Goal: Task Accomplishment & Management: Manage account settings

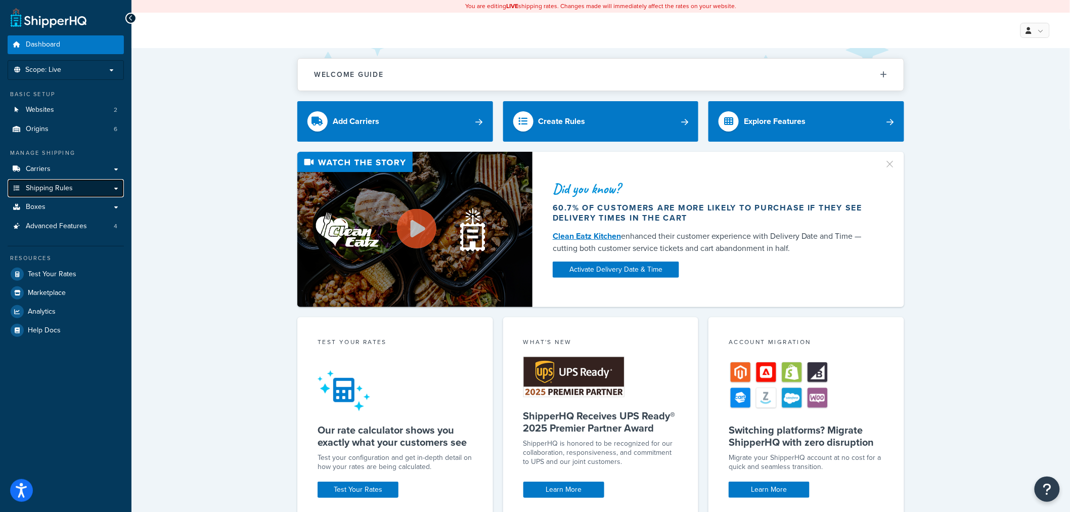
click at [78, 184] on link "Shipping Rules" at bounding box center [66, 188] width 116 height 19
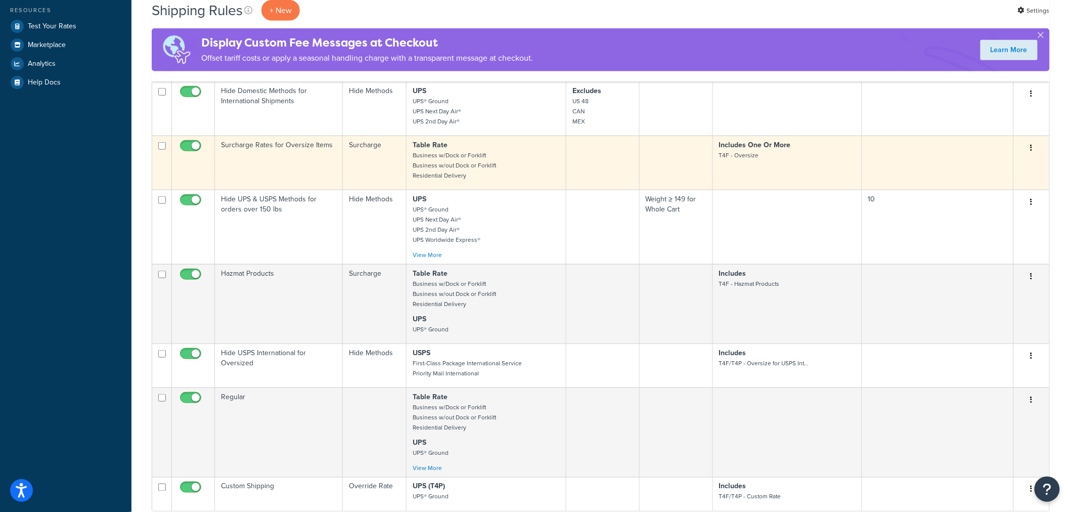
scroll to position [449, 0]
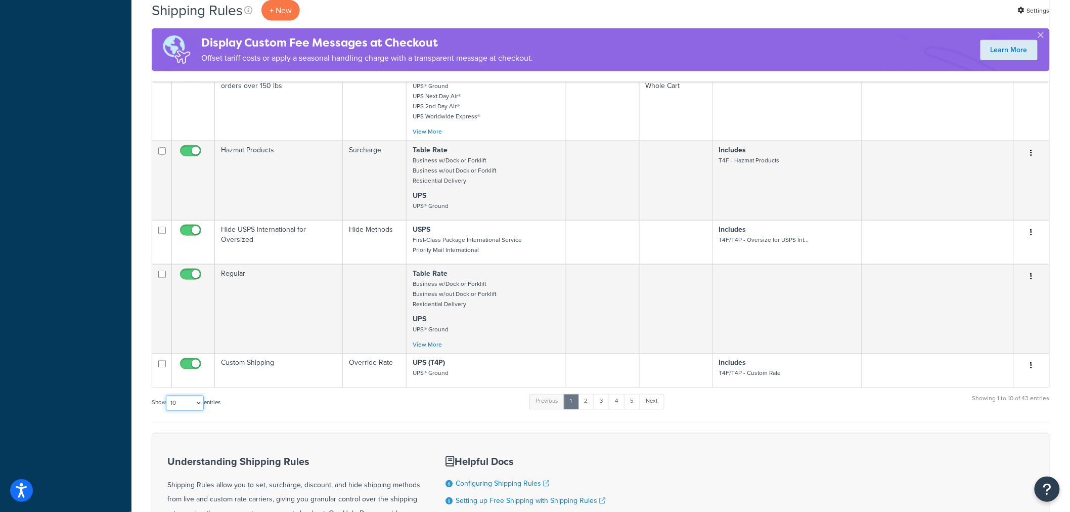
click at [202, 396] on select "10 15 25 50 100 1000" at bounding box center [185, 403] width 38 height 15
select select "1000"
click at [167, 396] on select "10 15 25 50 100 1000" at bounding box center [185, 403] width 38 height 15
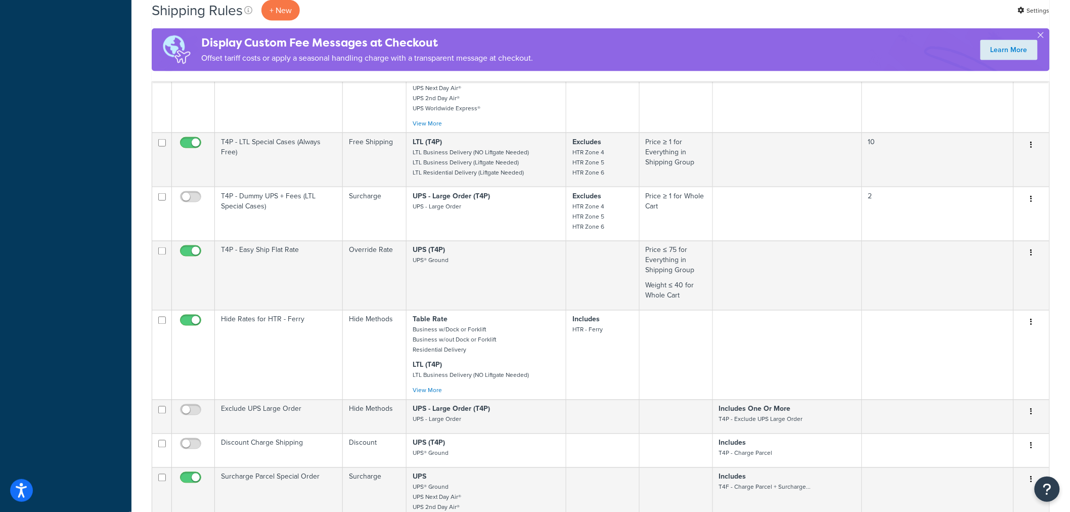
scroll to position [2171, 0]
